Goal: Task Accomplishment & Management: Manage account settings

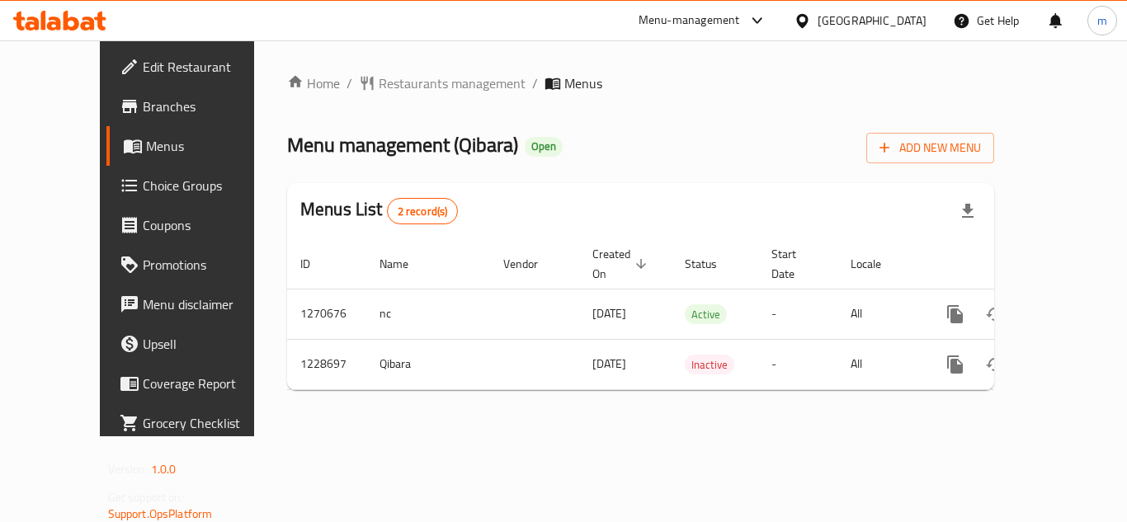
click at [143, 186] on span "Choice Groups" at bounding box center [209, 186] width 132 height 20
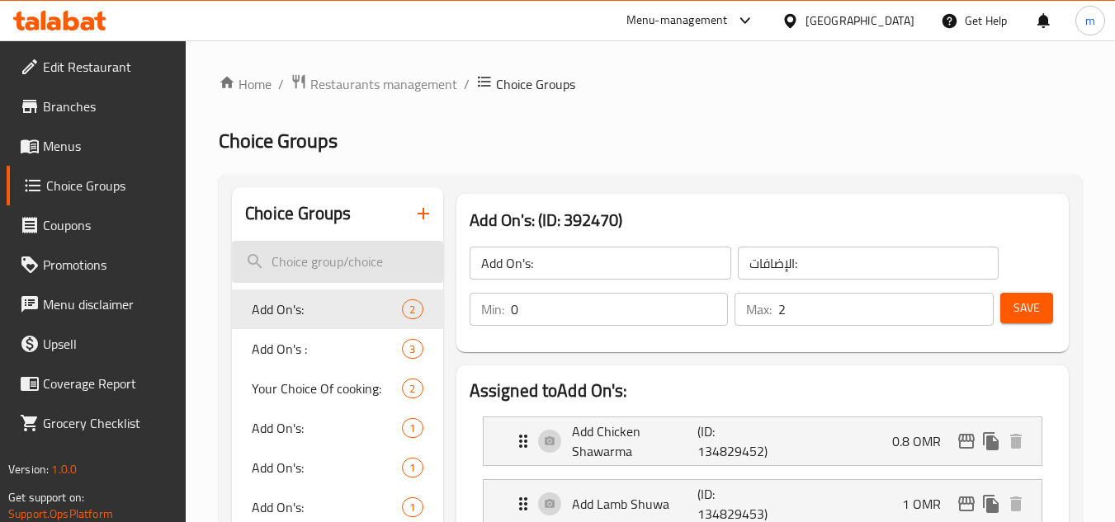
click at [306, 262] on input "search" at bounding box center [337, 262] width 210 height 42
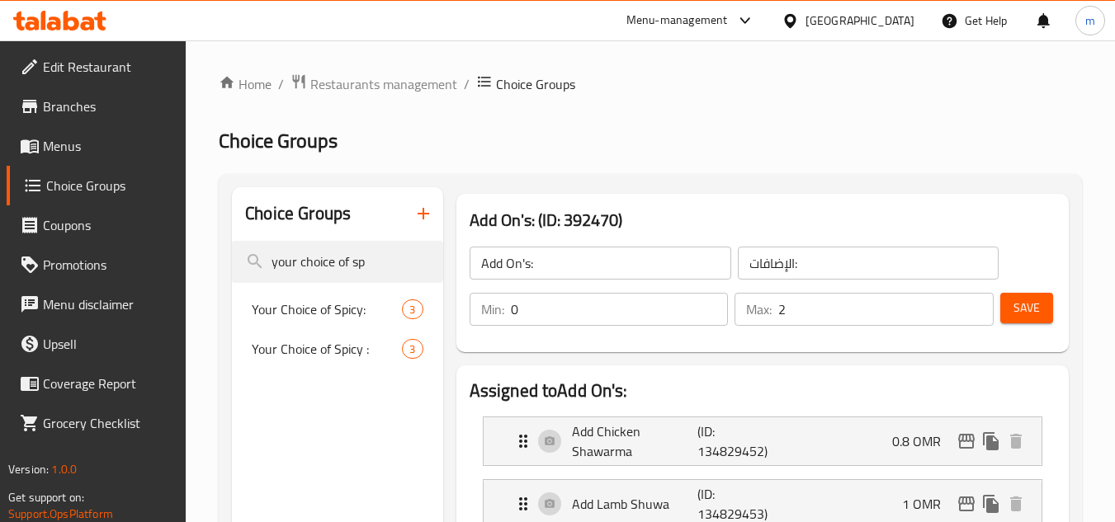
type input "your choice of sp"
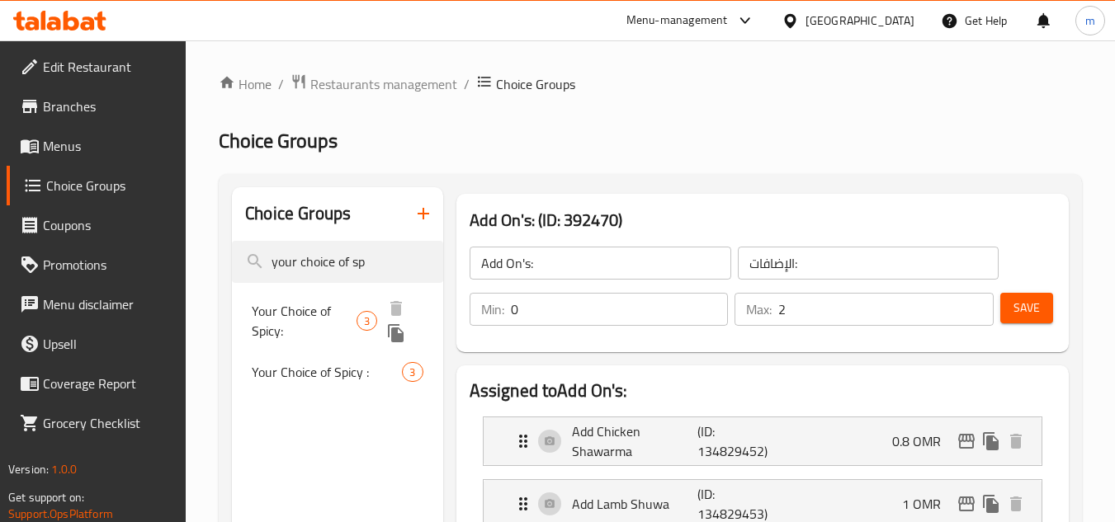
click at [272, 312] on span "Your Choice of Spicy:" at bounding box center [304, 321] width 105 height 40
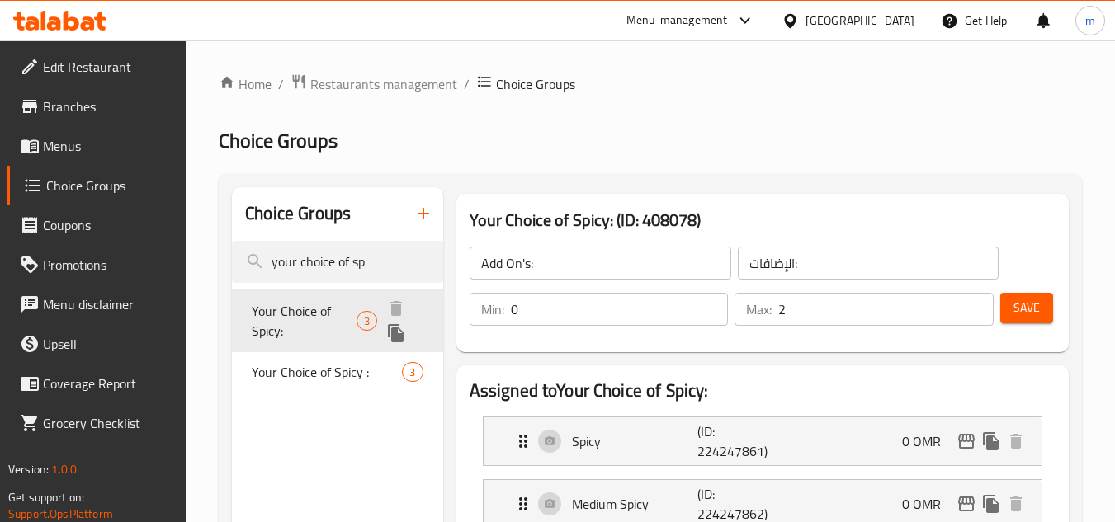
type input "Your Choice of Spicy:"
type input "اختيارك من سبايسي:"
type input "1"
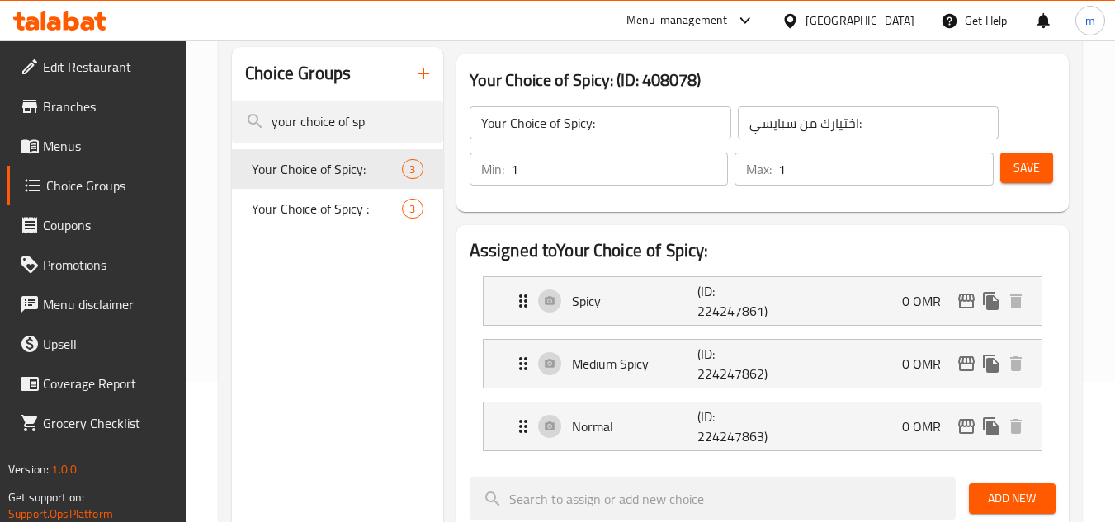
scroll to position [138, 0]
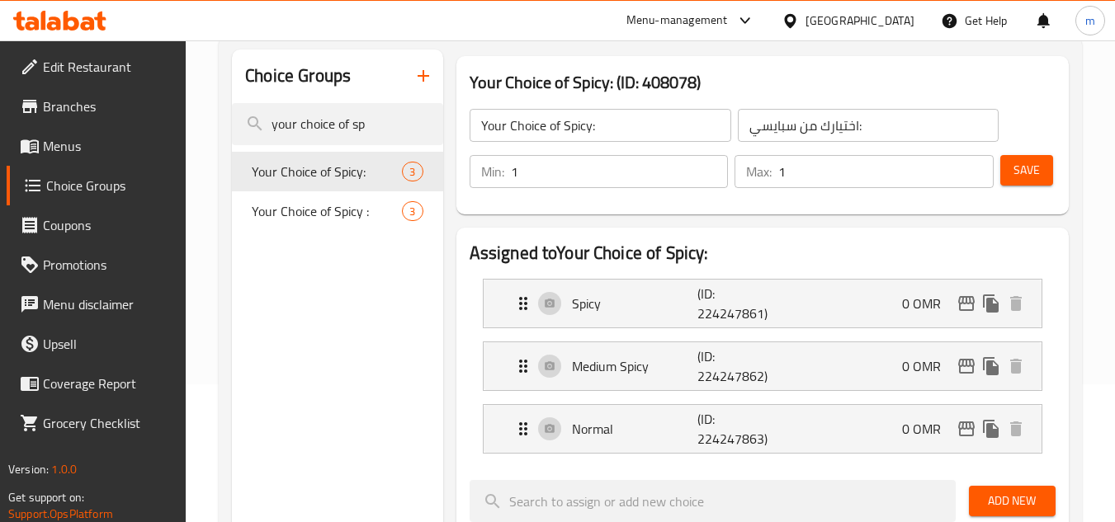
click at [893, 17] on div "Oman" at bounding box center [859, 21] width 109 height 18
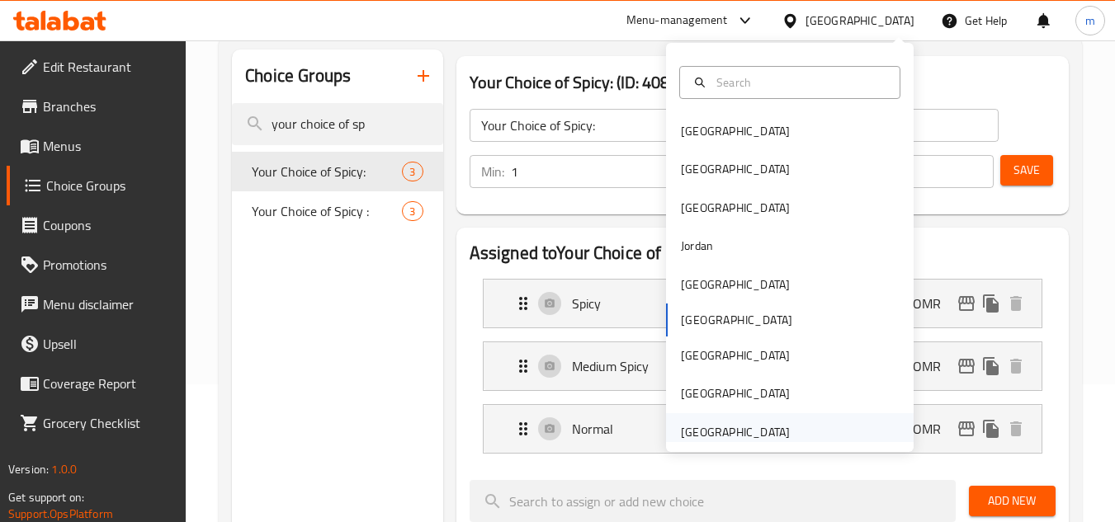
click at [724, 437] on div "United Arab Emirates" at bounding box center [735, 432] width 109 height 18
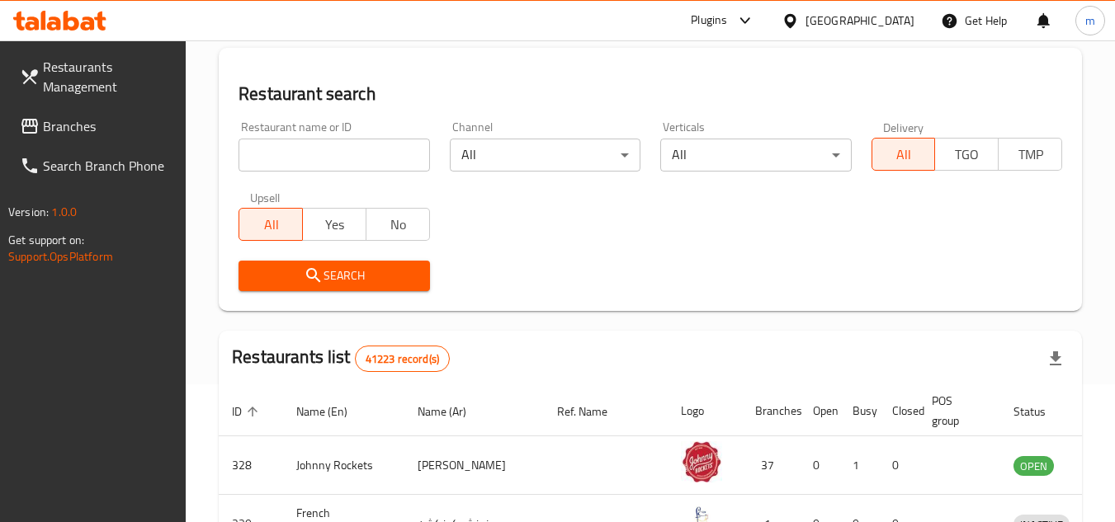
click at [105, 124] on span "Branches" at bounding box center [108, 126] width 130 height 20
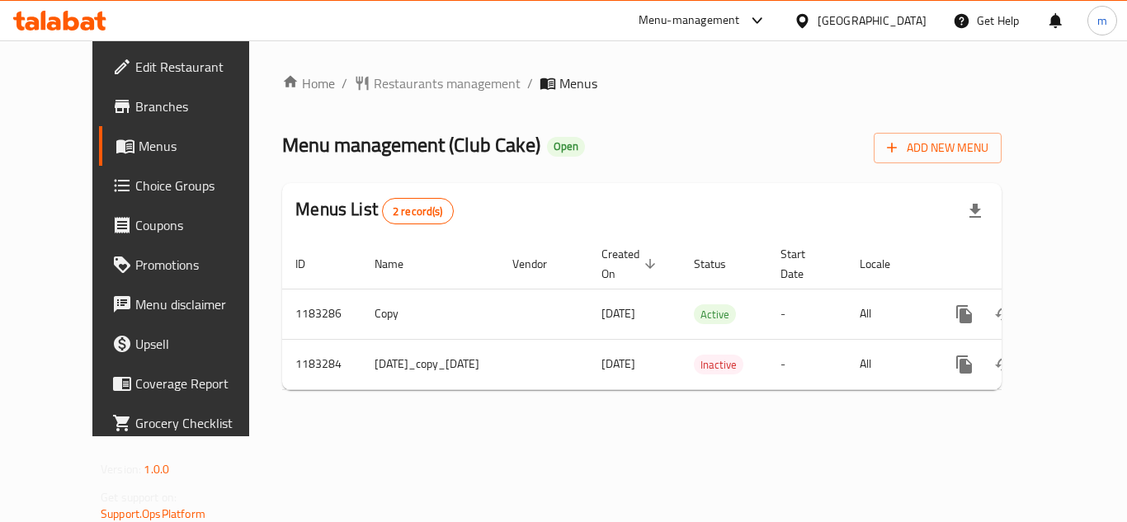
click at [135, 192] on span "Choice Groups" at bounding box center [201, 186] width 132 height 20
